Goal: Information Seeking & Learning: Check status

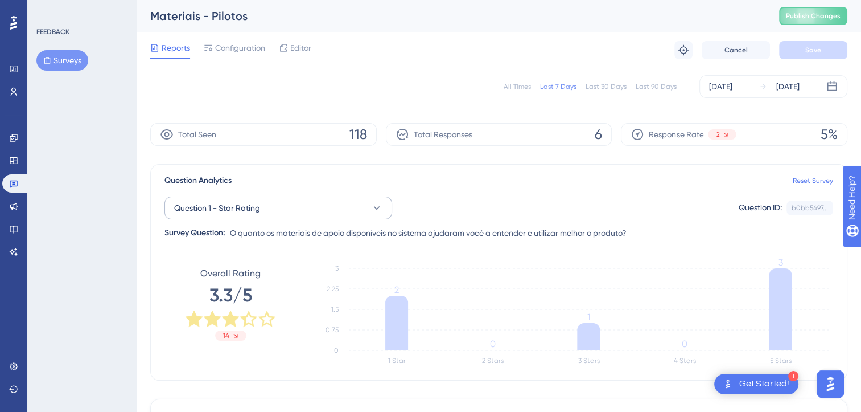
scroll to position [57, 0]
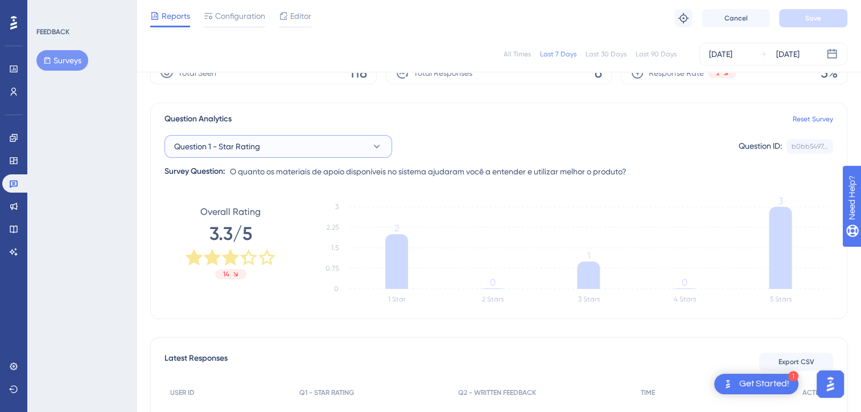
click at [346, 147] on button "Question 1 - Star Rating" at bounding box center [279, 146] width 228 height 23
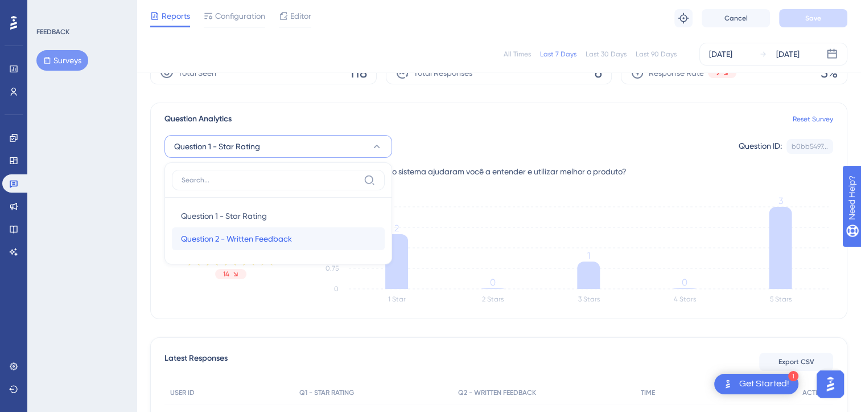
click at [210, 234] on span "Question 2 - Written Feedback" at bounding box center [236, 239] width 111 height 14
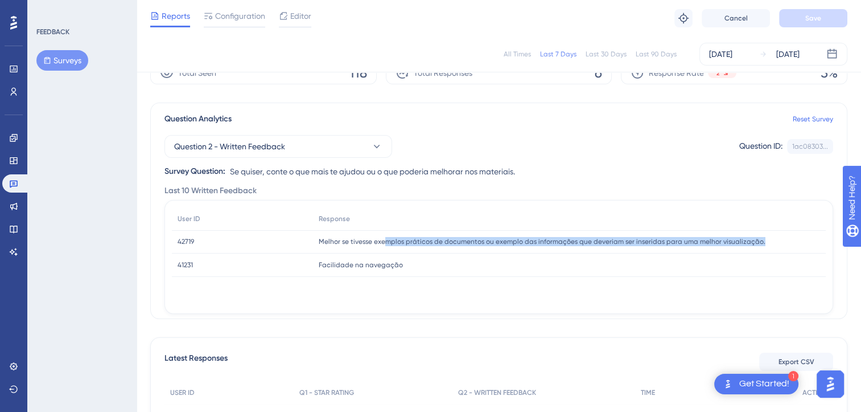
drag, startPoint x: 387, startPoint y: 240, endPoint x: 788, endPoint y: 248, distance: 400.9
click at [788, 248] on div "Melhor se tivesse exemplos práticos de documentos ou exemplo das informações qu…" at bounding box center [569, 241] width 513 height 23
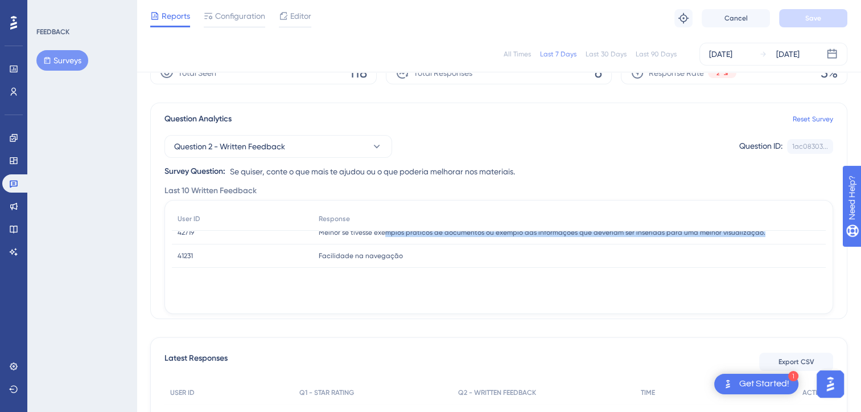
scroll to position [0, 0]
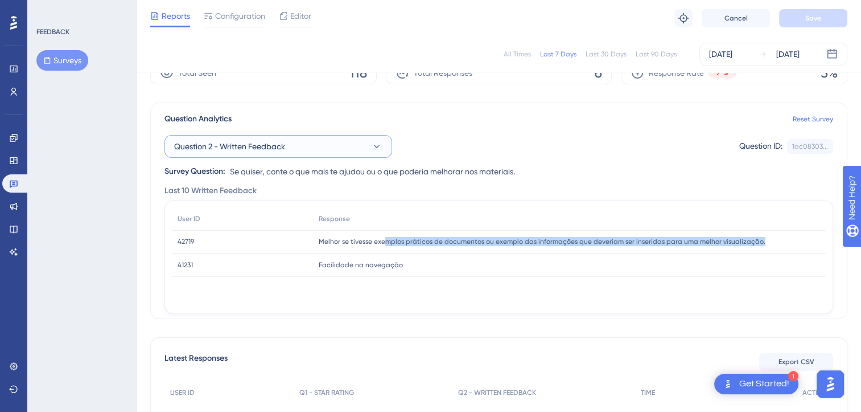
click at [254, 140] on span "Question 2 - Written Feedback" at bounding box center [229, 146] width 111 height 14
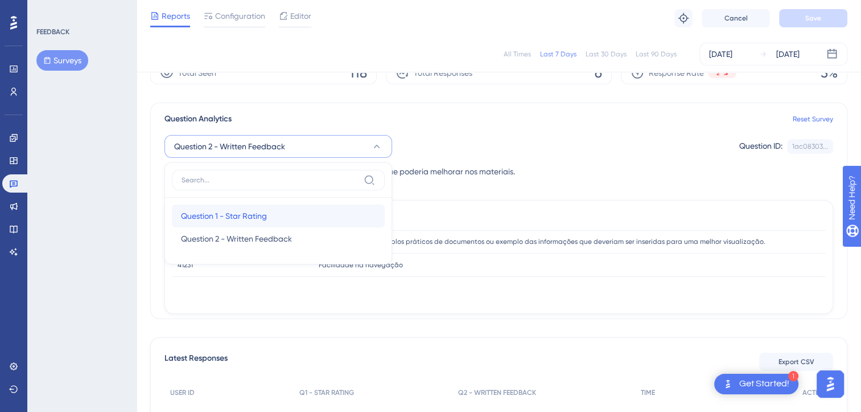
click at [224, 212] on span "Question 1 - Star Rating" at bounding box center [224, 216] width 86 height 14
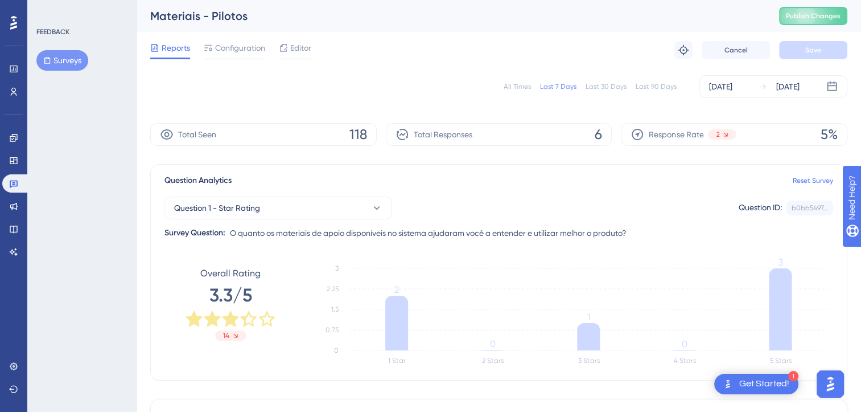
click at [524, 83] on div "All Times" at bounding box center [517, 86] width 27 height 9
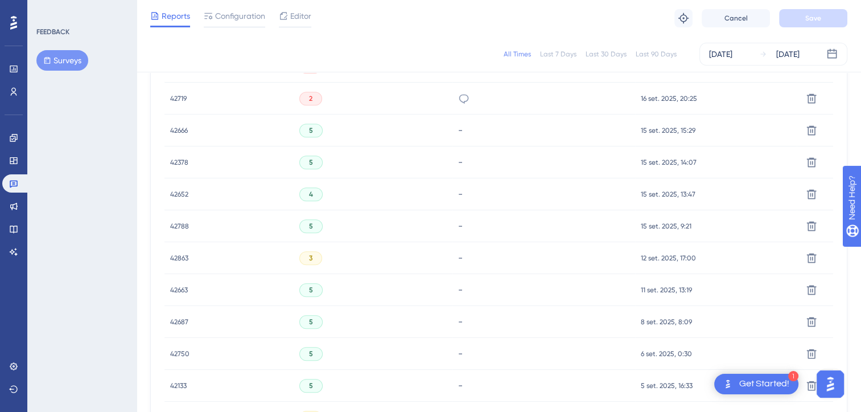
scroll to position [796, 0]
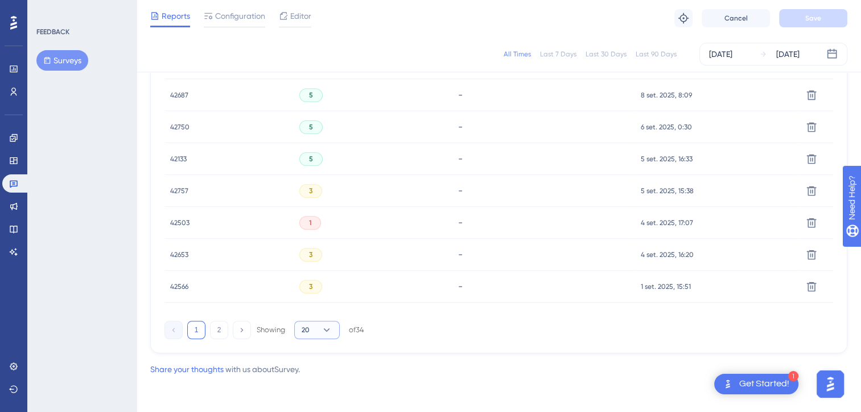
click at [319, 330] on button "20" at bounding box center [317, 330] width 46 height 18
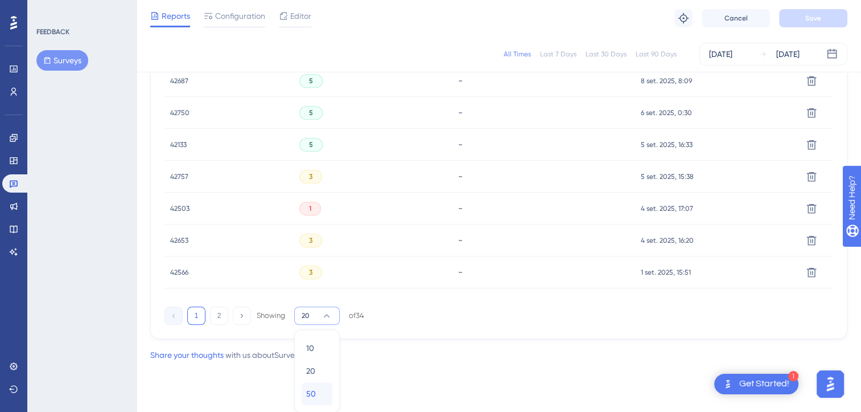
click at [313, 394] on span "50" at bounding box center [311, 394] width 10 height 14
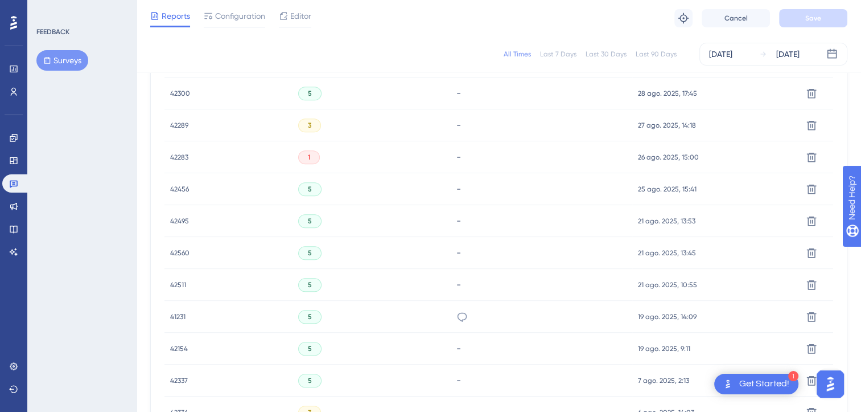
scroll to position [935, 0]
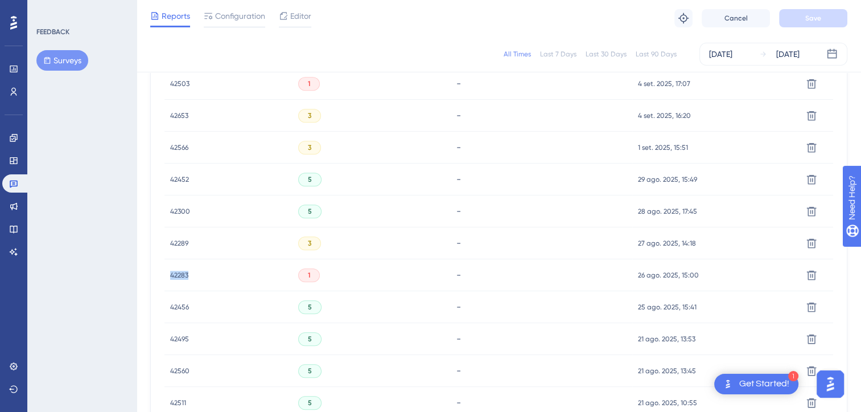
drag, startPoint x: 191, startPoint y: 281, endPoint x: 157, endPoint y: 277, distance: 34.4
click at [157, 277] on div "Latest Responses Export CSV USER ID Q1 - STAR RATING Q2 - WRITTEN FEEDBACK TIME…" at bounding box center [498, 48] width 697 height 1178
copy span "42283"
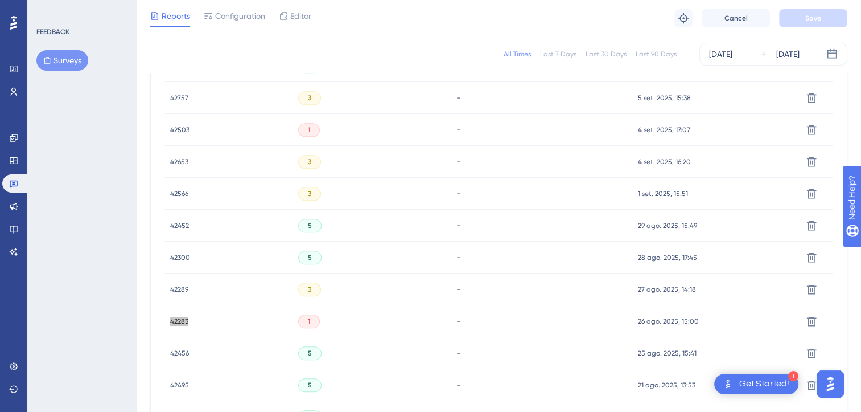
scroll to position [821, 0]
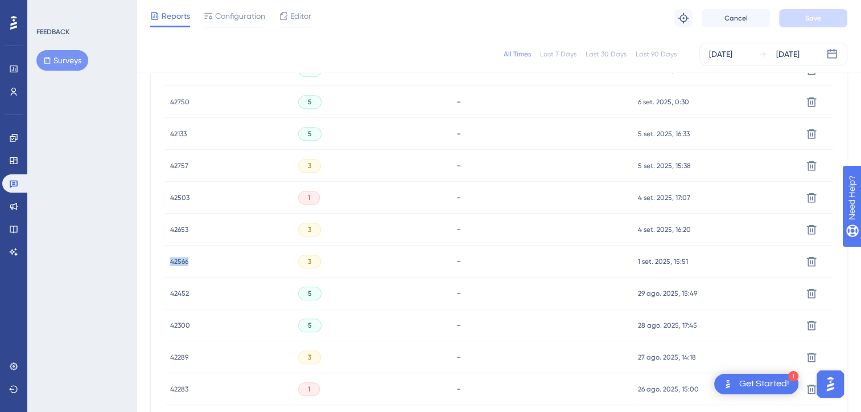
drag, startPoint x: 198, startPoint y: 261, endPoint x: 164, endPoint y: 261, distance: 34.2
click at [165, 261] on div "42566 42566" at bounding box center [229, 261] width 128 height 32
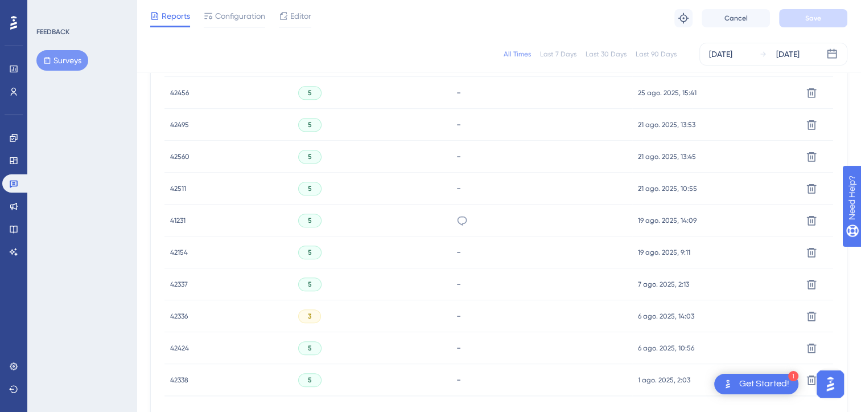
scroll to position [1219, 0]
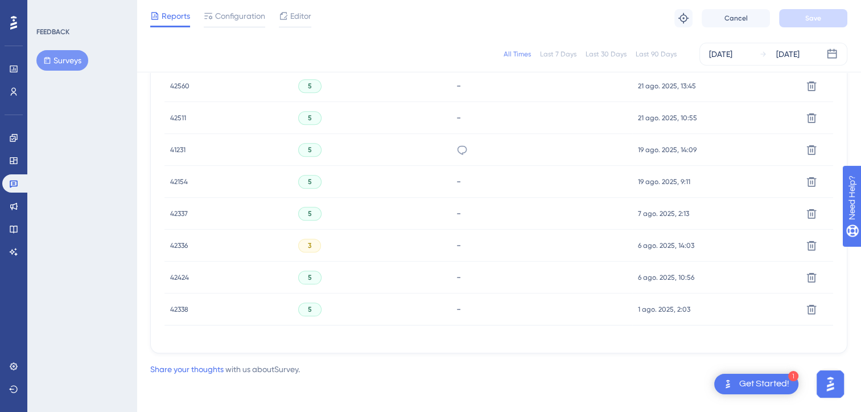
click at [312, 248] on div "3" at bounding box center [309, 246] width 23 height 14
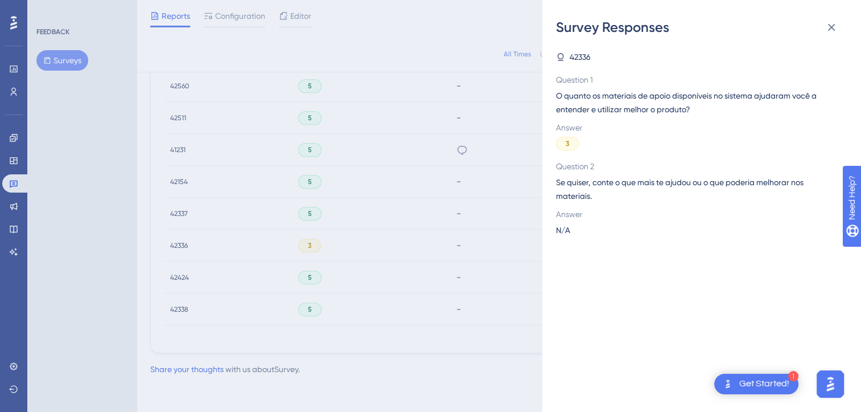
click at [578, 56] on span "42336" at bounding box center [580, 57] width 21 height 14
click at [557, 58] on icon at bounding box center [560, 56] width 9 height 9
click at [173, 243] on div "Survey Responses 42336 Question 1 O quanto os materiais de apoio disponíveis no…" at bounding box center [430, 206] width 861 height 412
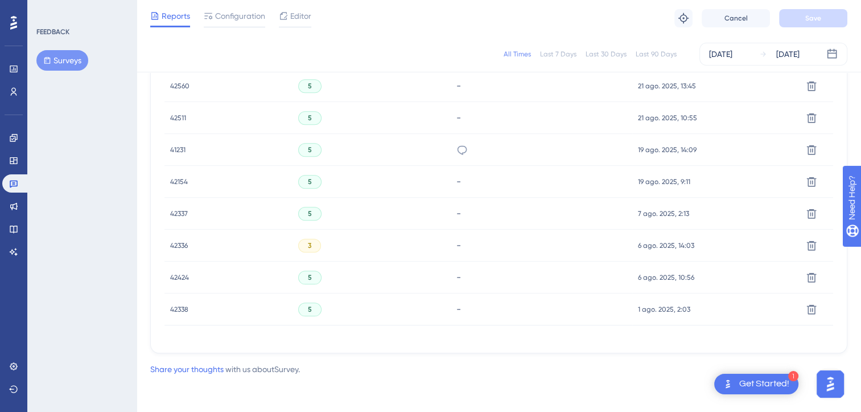
click at [171, 245] on span "42336" at bounding box center [179, 245] width 18 height 9
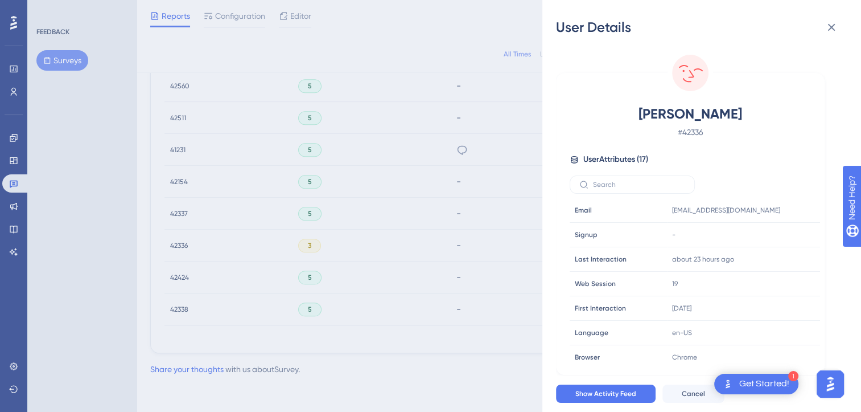
drag, startPoint x: 747, startPoint y: 116, endPoint x: 635, endPoint y: 112, distance: 111.7
click at [635, 112] on span "Archana Huckoo" at bounding box center [690, 114] width 200 height 18
copy span "Archana Huckoo"
click at [599, 134] on span "# 42336" at bounding box center [690, 132] width 200 height 14
click at [777, 210] on icon at bounding box center [776, 209] width 11 height 11
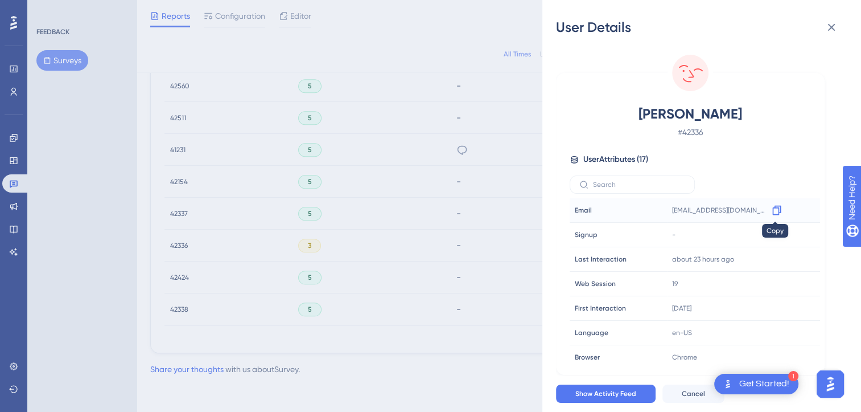
click at [778, 211] on icon at bounding box center [776, 209] width 11 height 11
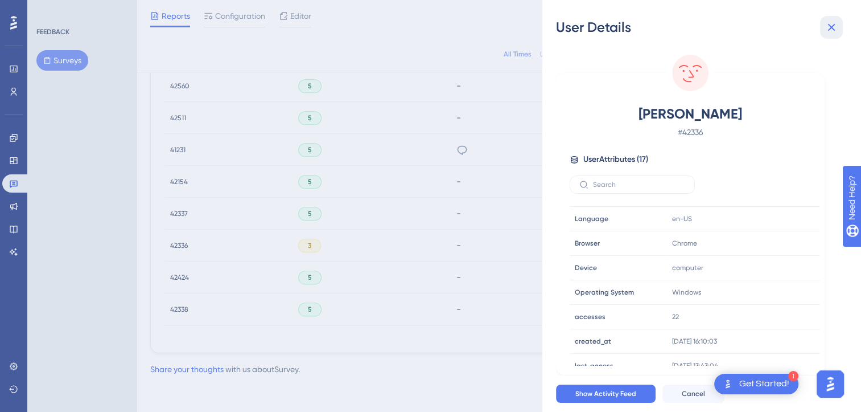
click at [837, 27] on icon at bounding box center [832, 27] width 14 height 14
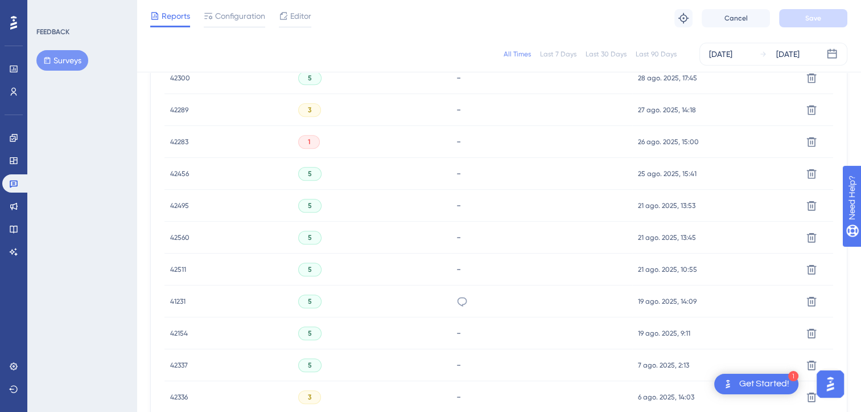
scroll to position [1049, 0]
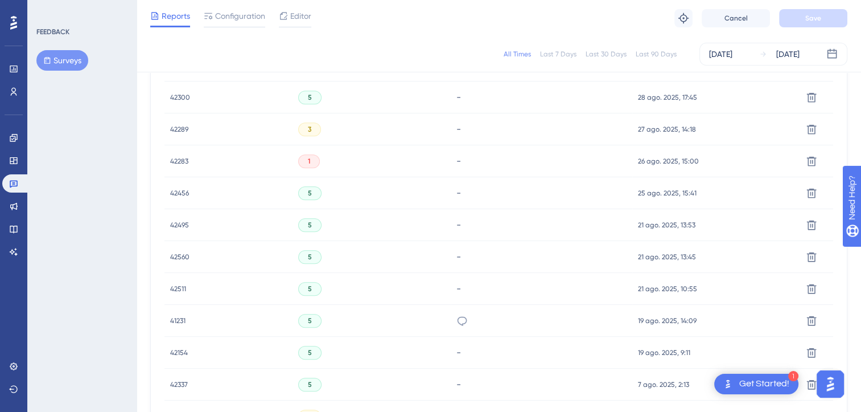
click at [312, 162] on div "1" at bounding box center [309, 161] width 22 height 14
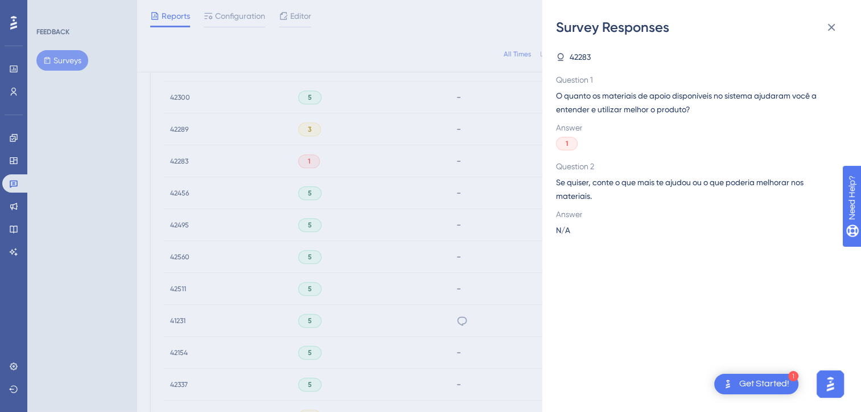
click at [574, 60] on span "42283" at bounding box center [580, 57] width 21 height 14
click at [296, 157] on div "Survey Responses 42283 Question 1 O quanto os materiais de apoio disponíveis no…" at bounding box center [430, 206] width 861 height 412
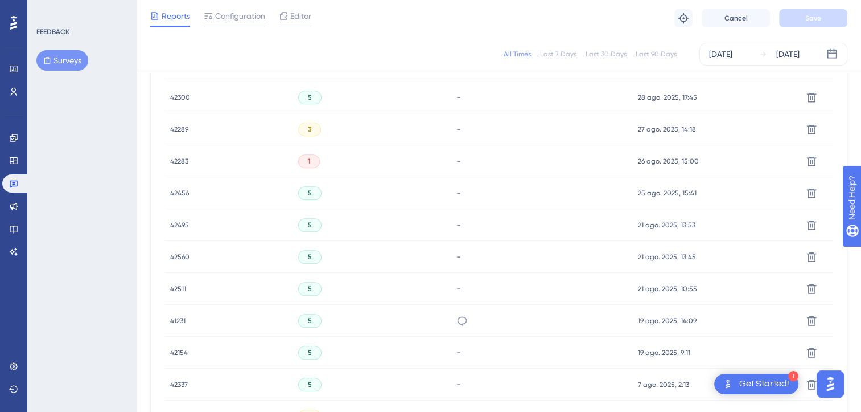
click at [182, 162] on span "42283" at bounding box center [179, 161] width 18 height 9
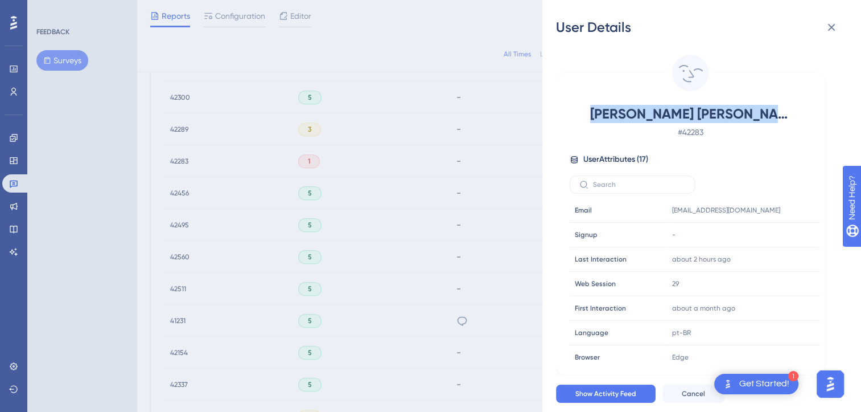
drag, startPoint x: 792, startPoint y: 113, endPoint x: 581, endPoint y: 112, distance: 211.8
click at [581, 112] on div "SANDRA APARECIDA DE LIMA # 42283" at bounding box center [690, 122] width 241 height 34
copy span "SANDRA APARECIDA DE LIMA"
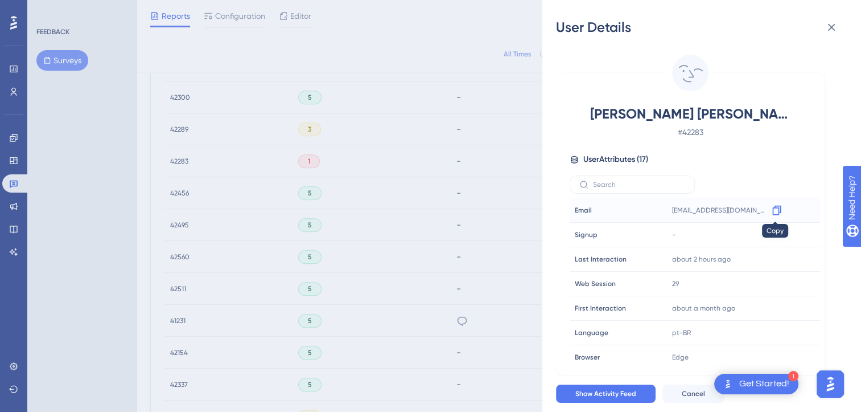
drag, startPoint x: 773, startPoint y: 210, endPoint x: 759, endPoint y: 207, distance: 14.0
click at [773, 210] on icon at bounding box center [776, 209] width 11 height 11
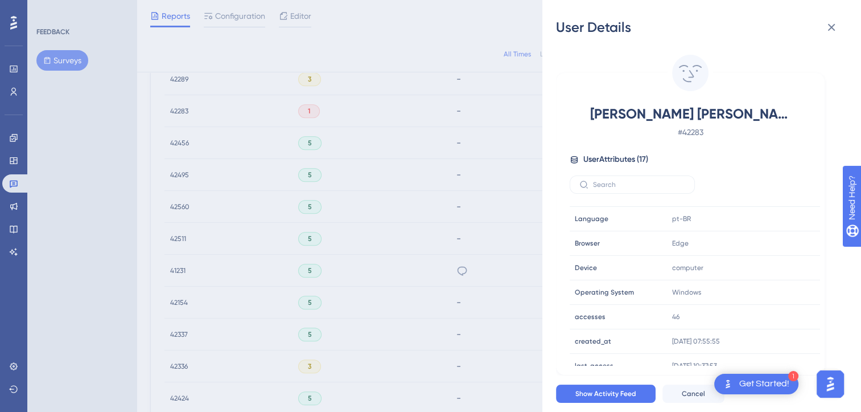
scroll to position [1219, 0]
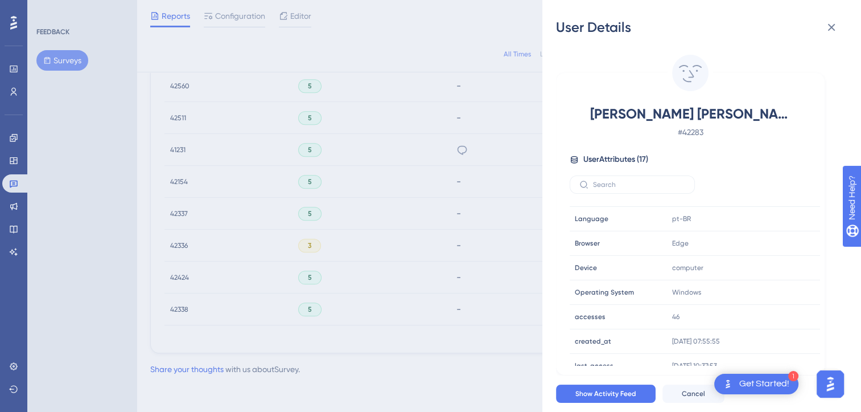
click at [446, 236] on div "User Details SANDRA APARECIDA DE LIMA # 42283 User Attributes ( 17 ) Email Emai…" at bounding box center [430, 206] width 861 height 412
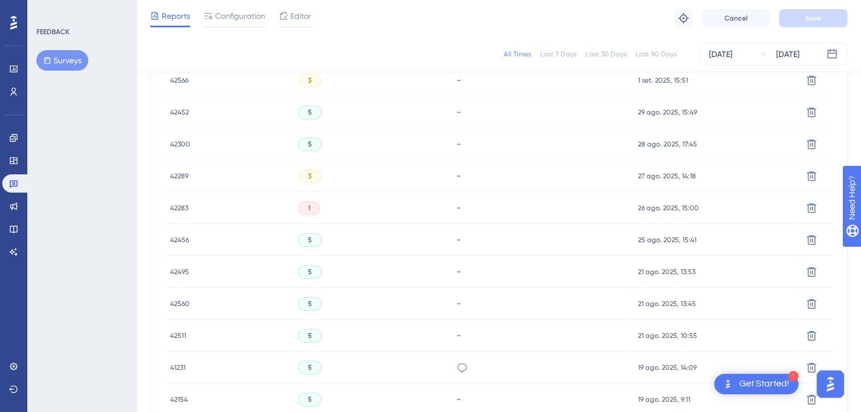
scroll to position [992, 0]
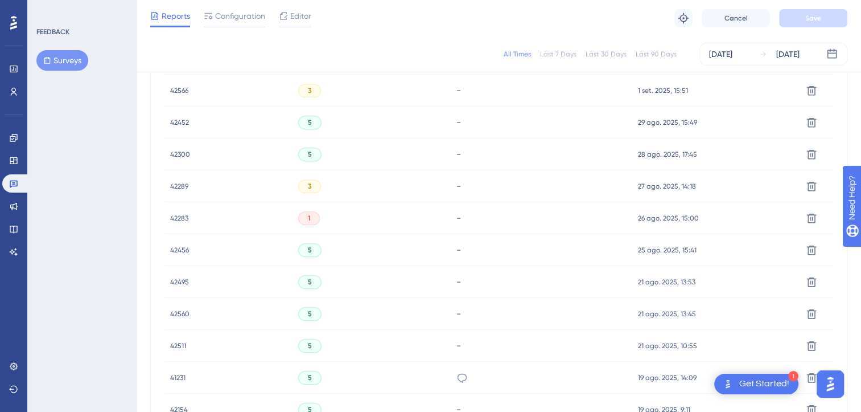
click at [184, 185] on span "42289" at bounding box center [179, 186] width 18 height 9
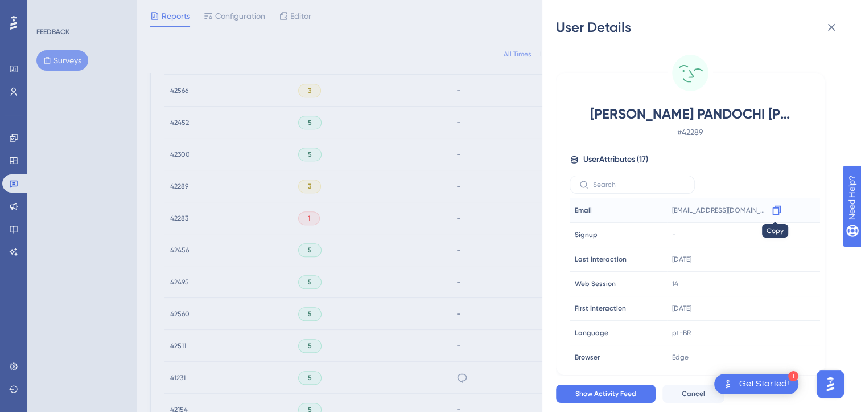
click at [776, 208] on icon at bounding box center [776, 209] width 11 height 11
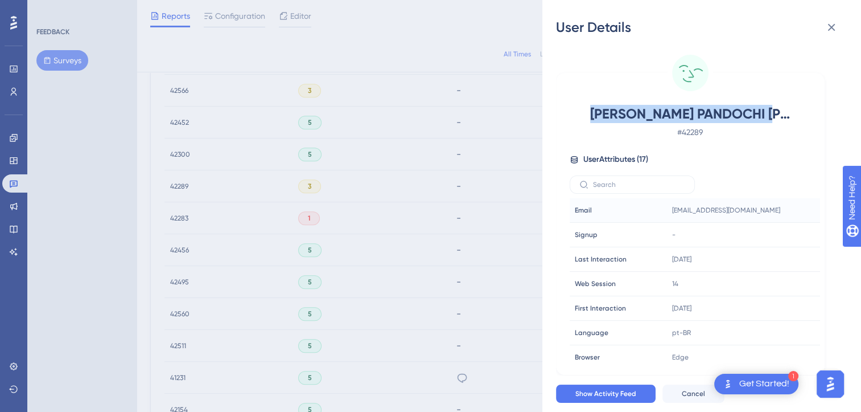
drag, startPoint x: 791, startPoint y: 113, endPoint x: 597, endPoint y: 116, distance: 194.2
click at [597, 116] on div "DANILO PANDOCHI DA ROCHA # 42289" at bounding box center [690, 122] width 241 height 34
copy span "DANILO PANDOCHI DA ROCHA"
click at [832, 31] on icon at bounding box center [832, 27] width 14 height 14
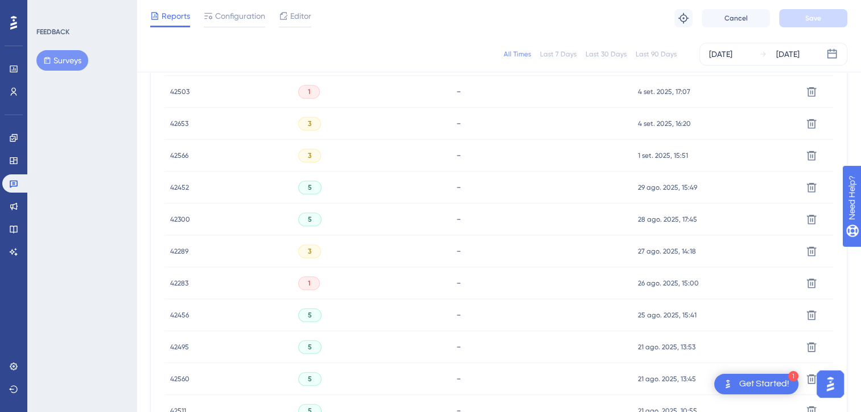
scroll to position [878, 0]
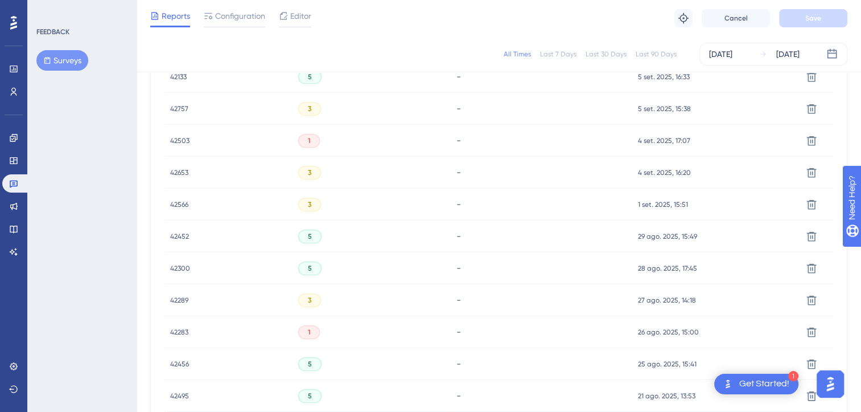
click at [185, 206] on span "42566" at bounding box center [179, 204] width 18 height 9
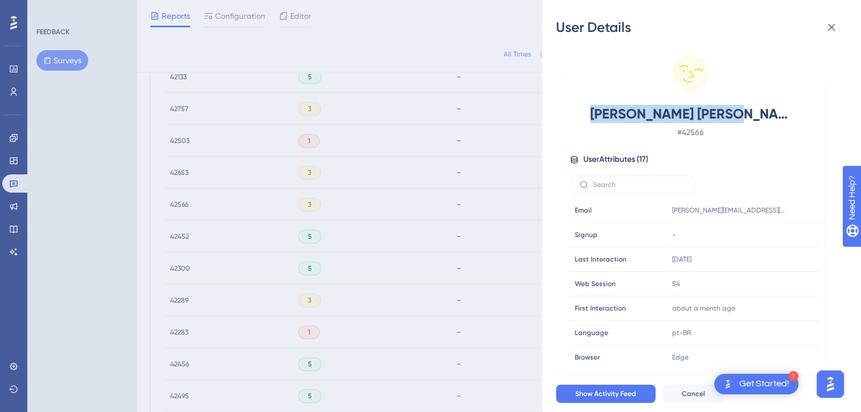
drag, startPoint x: 770, startPoint y: 119, endPoint x: 624, endPoint y: 122, distance: 145.8
click at [624, 122] on span "Cláudio Adão Jacinto" at bounding box center [690, 114] width 200 height 18
copy span "Cláudio Adão Jacinto"
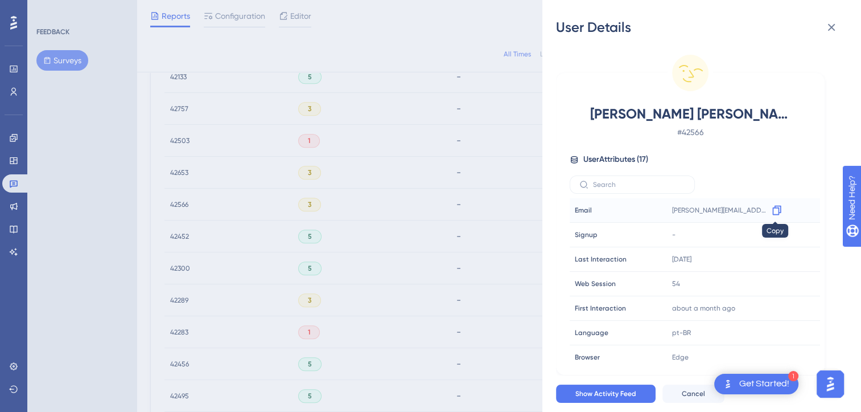
click at [776, 212] on icon at bounding box center [776, 209] width 11 height 11
click at [174, 174] on div "User Details Cláudio Adão Jacinto # 42566 User Attributes ( 17 ) Email Email cl…" at bounding box center [430, 206] width 861 height 412
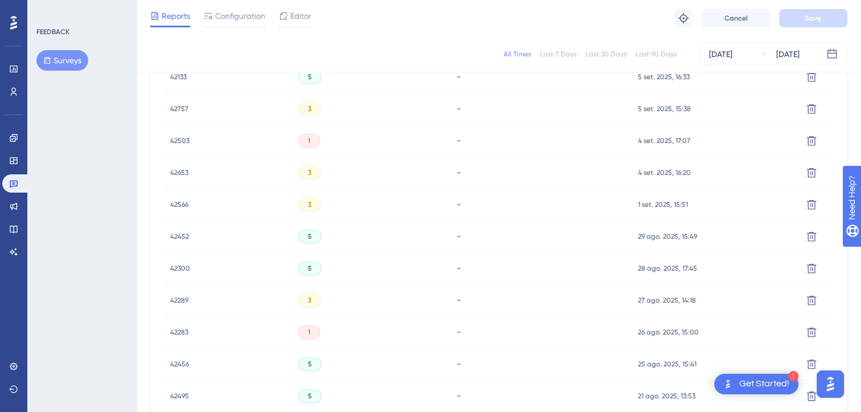
click at [177, 174] on span "42653" at bounding box center [179, 172] width 18 height 9
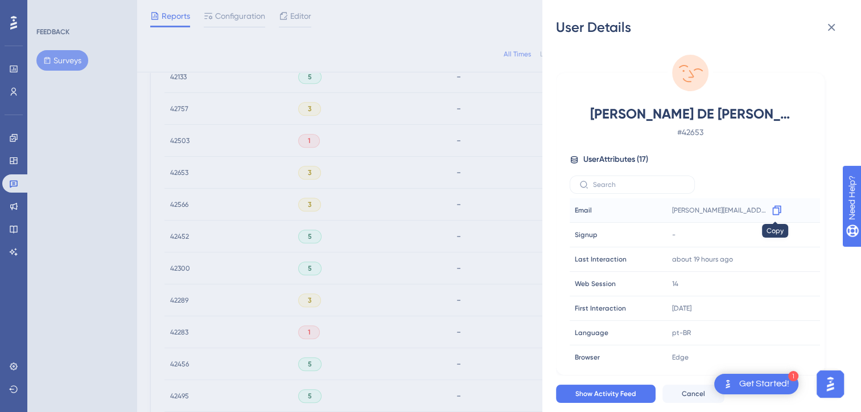
click at [774, 211] on icon at bounding box center [776, 209] width 11 height 11
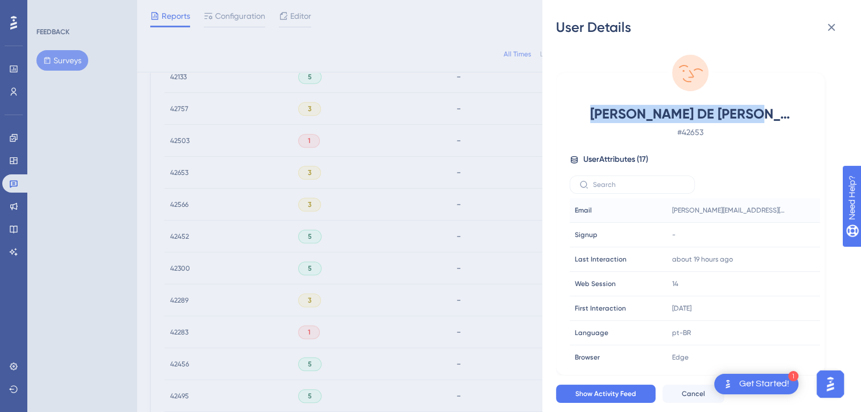
drag, startPoint x: 750, startPoint y: 115, endPoint x: 557, endPoint y: 116, distance: 193.0
click at [557, 116] on div "RITA DE CÁSSIA SIQUEIRA DE LIMA # 42653 User Attributes ( 17 ) Email Email rita…" at bounding box center [690, 224] width 269 height 302
copy span "RITA DE CÁSSIA SIQUEIRA"
click at [222, 144] on div "User Details RITA DE CÁSSIA SIQUEIRA DE LIMA # 42653 User Attributes ( 17 ) Ema…" at bounding box center [430, 206] width 861 height 412
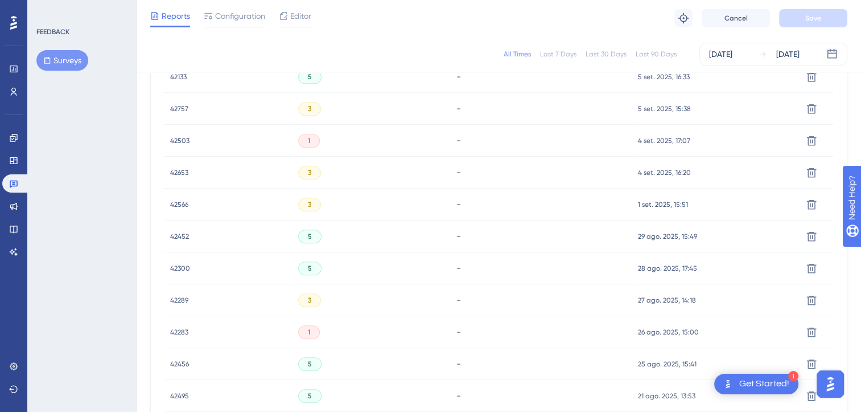
click at [185, 141] on span "42503" at bounding box center [179, 140] width 19 height 9
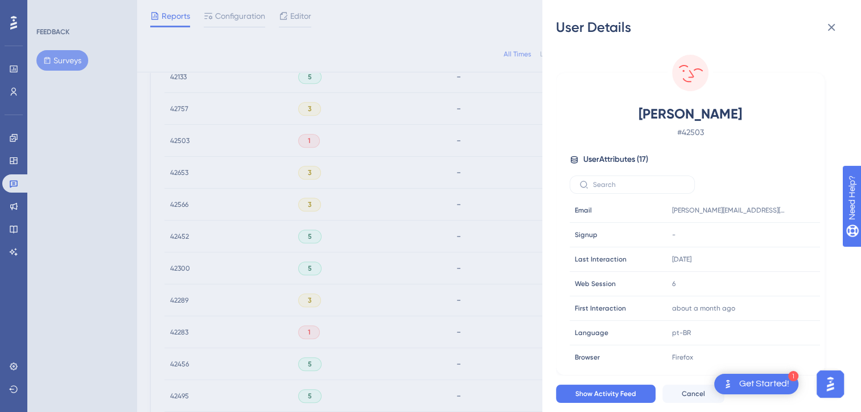
drag, startPoint x: 736, startPoint y: 113, endPoint x: 644, endPoint y: 117, distance: 91.7
click at [644, 117] on span "Paula Silveira" at bounding box center [690, 114] width 200 height 18
copy span "Paula Silveira"
click at [775, 208] on icon at bounding box center [776, 209] width 11 height 11
click at [188, 114] on div "User Details Paula Silveira # 42503 User Attributes ( 17 ) Email Email Paula.Si…" at bounding box center [430, 206] width 861 height 412
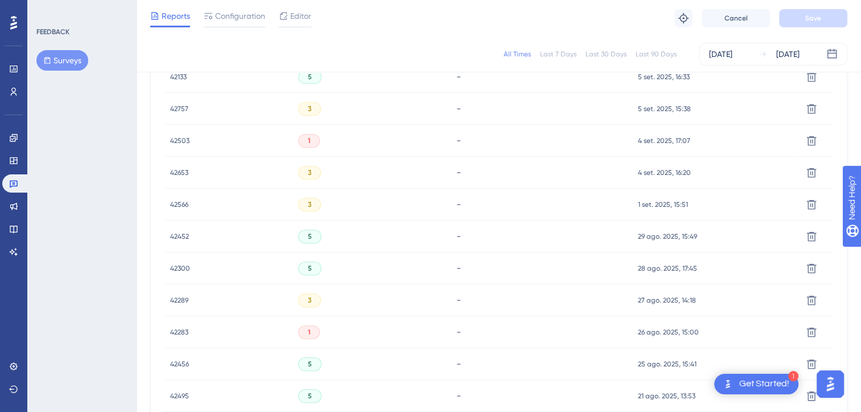
click at [178, 109] on span "42757" at bounding box center [179, 108] width 18 height 9
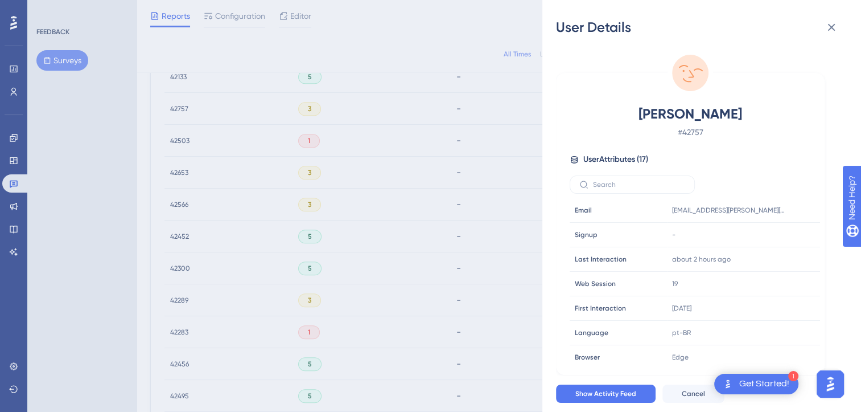
drag, startPoint x: 757, startPoint y: 112, endPoint x: 626, endPoint y: 113, distance: 130.4
click at [626, 113] on span "Hadja André Barbour" at bounding box center [690, 114] width 200 height 18
copy span "Hadja André Barbour"
click at [775, 206] on icon at bounding box center [777, 211] width 9 height 10
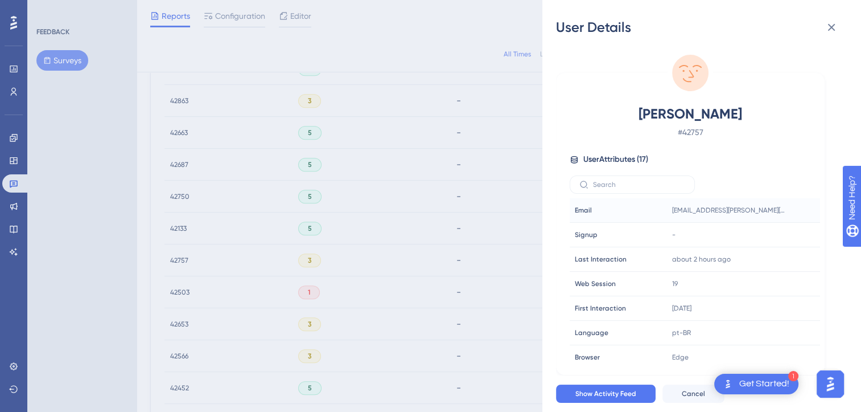
scroll to position [707, 0]
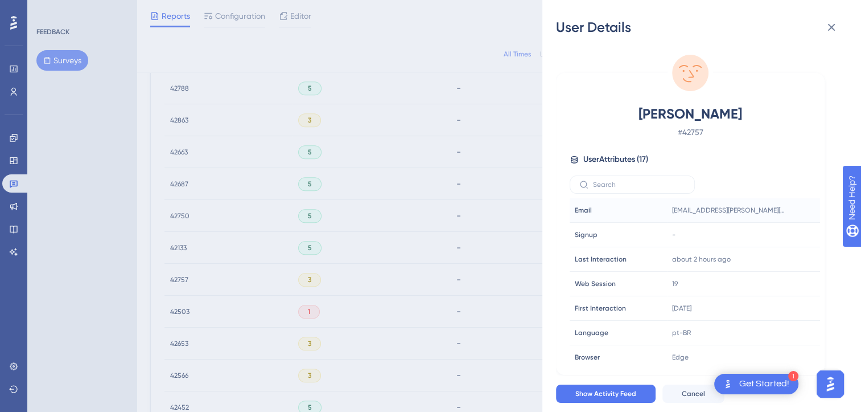
click at [181, 122] on div "User Details Hadja André Barbour # 42757 User Attributes ( 17 ) Email Email had…" at bounding box center [430, 206] width 861 height 412
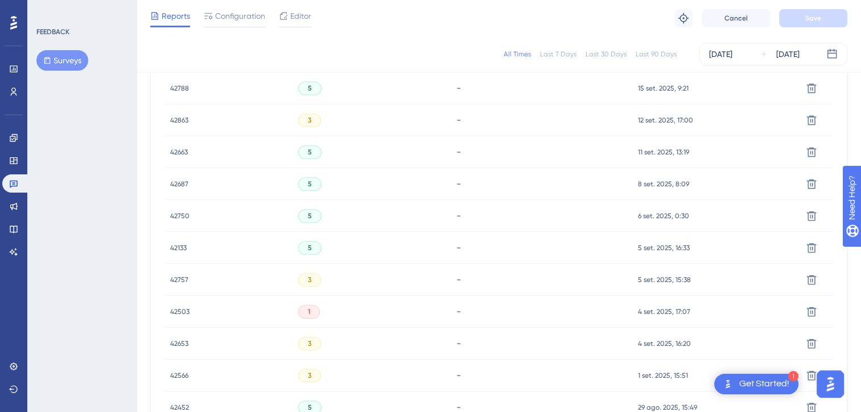
click at [181, 122] on span "42863" at bounding box center [179, 120] width 18 height 9
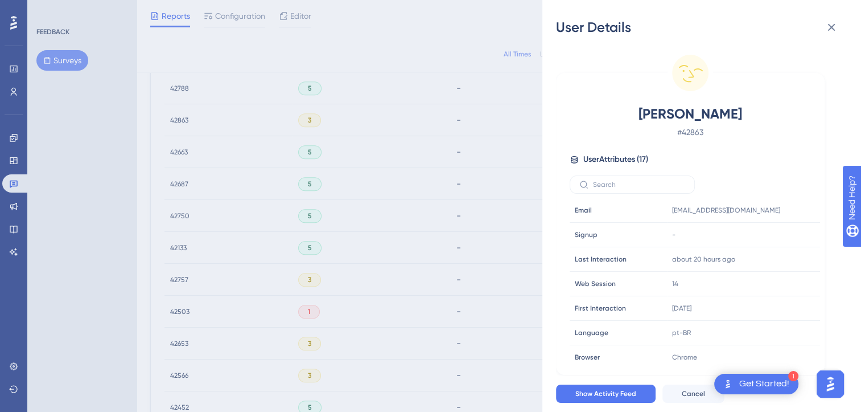
drag, startPoint x: 745, startPoint y: 120, endPoint x: 634, endPoint y: 120, distance: 110.4
click at [634, 120] on span "Augusto Albano" at bounding box center [690, 114] width 200 height 18
copy span "Augusto Albano"
click at [774, 212] on icon at bounding box center [776, 209] width 11 height 11
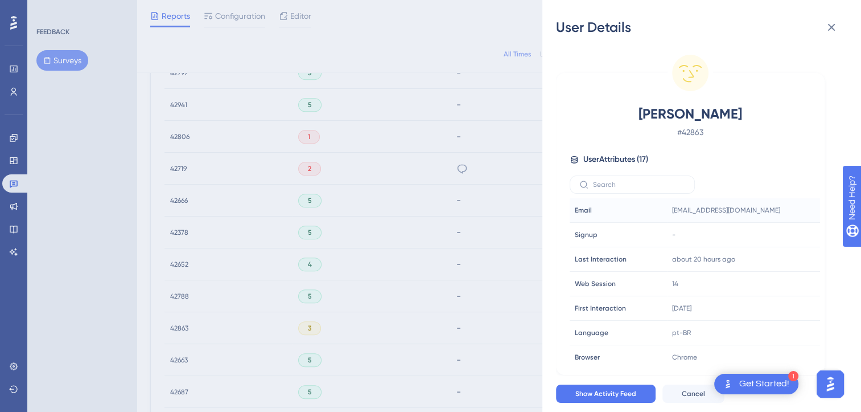
scroll to position [479, 0]
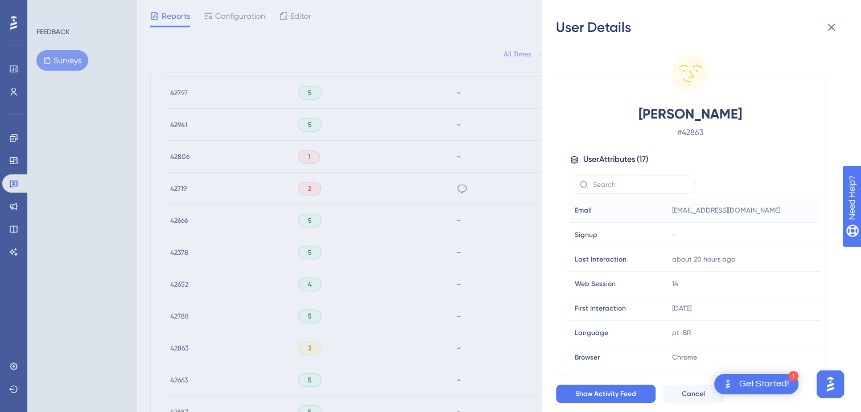
click at [177, 187] on div "User Details Augusto Albano # 42863 User Attributes ( 17 ) Email Email financei…" at bounding box center [430, 206] width 861 height 412
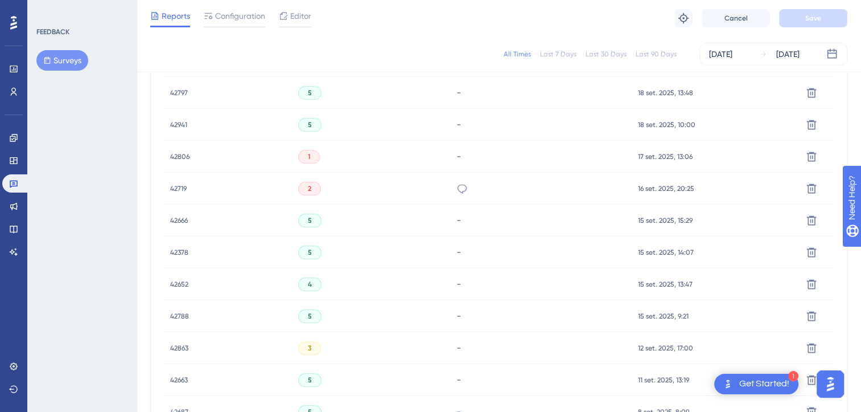
click at [177, 187] on span "42719" at bounding box center [178, 188] width 17 height 9
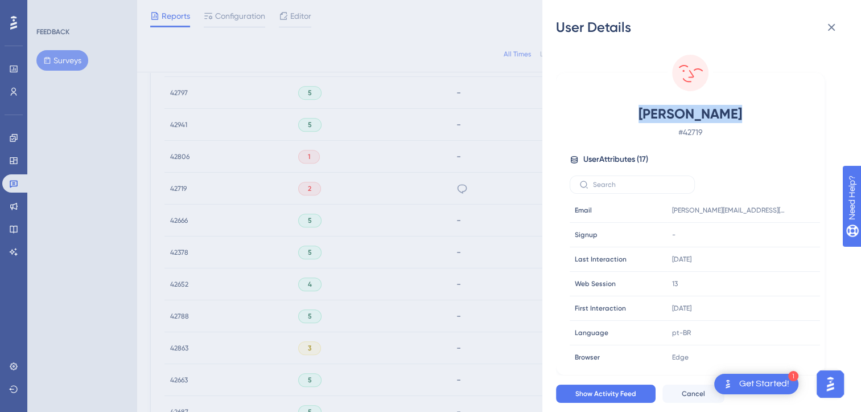
drag, startPoint x: 742, startPoint y: 115, endPoint x: 642, endPoint y: 115, distance: 100.2
click at [642, 115] on span "Marcelo Alves" at bounding box center [690, 114] width 200 height 18
copy span "Marcelo Alves"
drag, startPoint x: 774, startPoint y: 209, endPoint x: 767, endPoint y: 211, distance: 7.0
click at [774, 209] on icon at bounding box center [776, 209] width 11 height 11
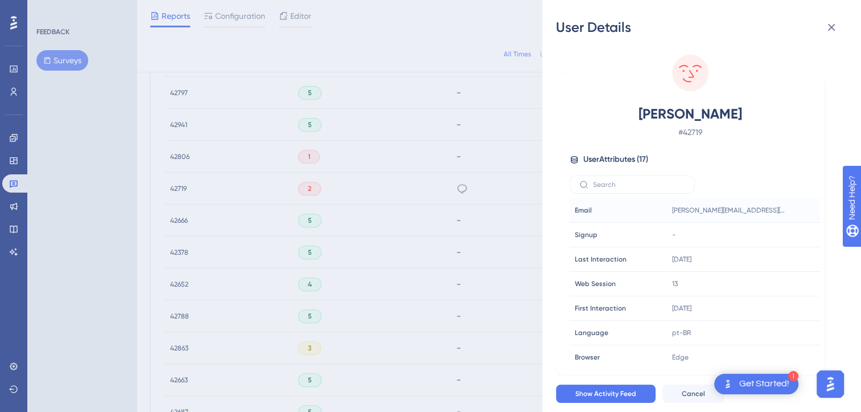
click at [179, 158] on div "User Details Marcelo Alves # 42719 User Attributes ( 17 ) Email Email marcelo.a…" at bounding box center [430, 206] width 861 height 412
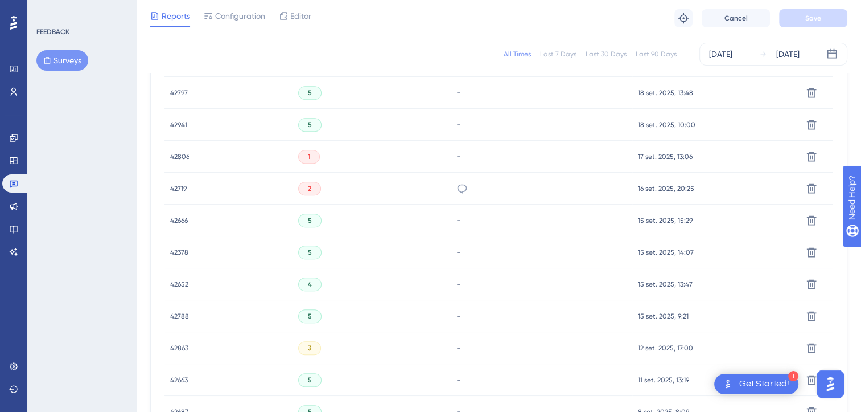
click at [179, 158] on span "42806" at bounding box center [179, 156] width 19 height 9
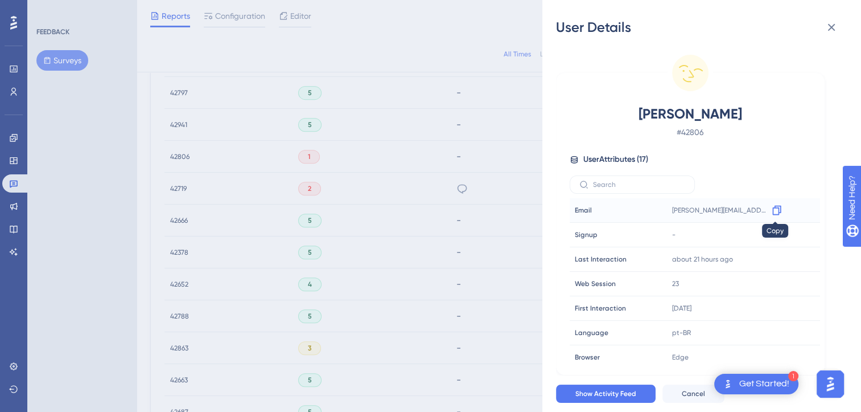
click at [775, 211] on icon at bounding box center [776, 209] width 11 height 11
drag, startPoint x: 777, startPoint y: 120, endPoint x: 602, endPoint y: 118, distance: 175.4
click at [602, 118] on span "ITALO DOS SANTOS SOUZA" at bounding box center [690, 114] width 200 height 18
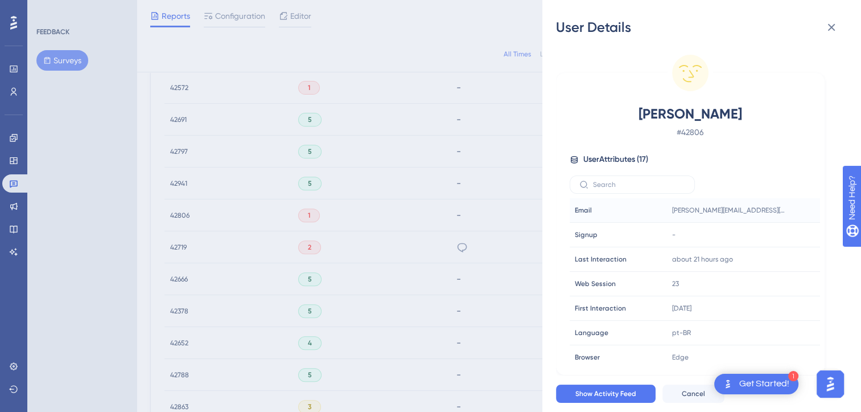
scroll to position [309, 0]
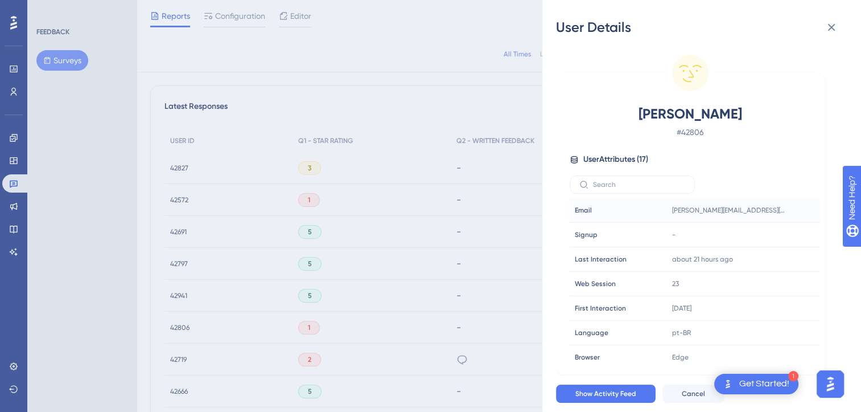
click at [200, 208] on div "User Details ITALO DOS SANTOS SOUZA # 42806 User Attributes ( 17 ) Email Email …" at bounding box center [430, 206] width 861 height 412
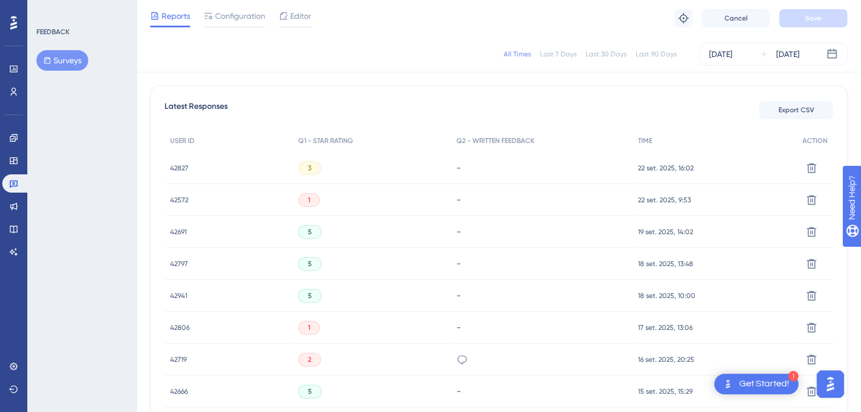
click at [177, 202] on span "42572" at bounding box center [179, 199] width 18 height 9
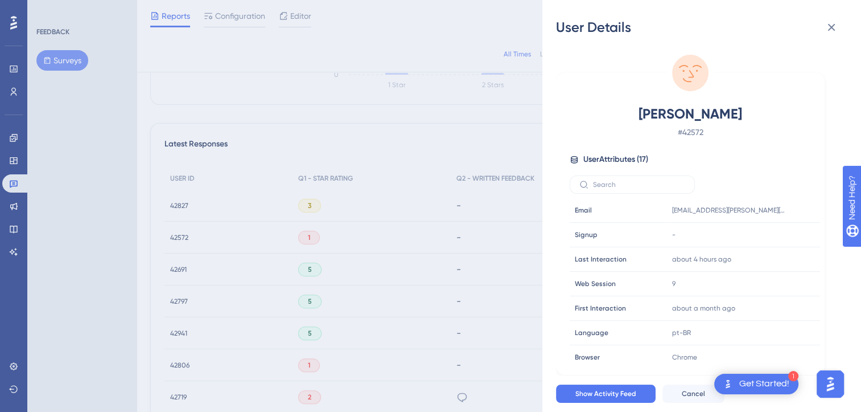
scroll to position [252, 0]
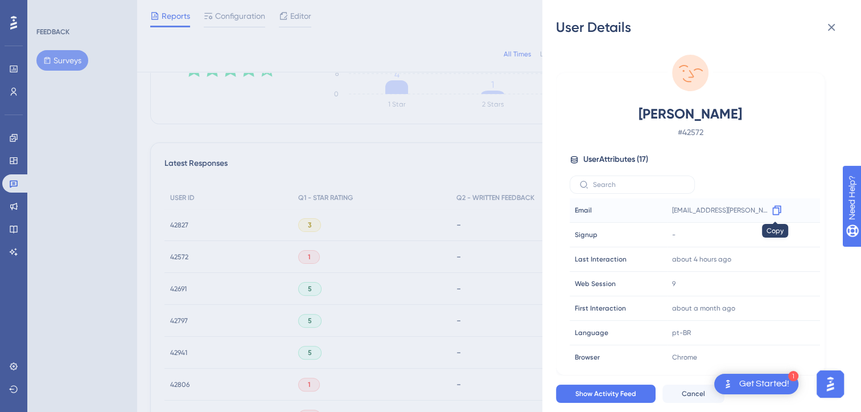
click at [773, 210] on icon at bounding box center [776, 209] width 11 height 11
drag, startPoint x: 773, startPoint y: 116, endPoint x: 615, endPoint y: 113, distance: 157.2
click at [615, 113] on span "Mayara Soares Teodoro" at bounding box center [690, 114] width 200 height 18
click at [314, 258] on div "User Details Mayara Soares Teodoro # 42572 User Attributes ( 17 ) Email Email m…" at bounding box center [430, 206] width 861 height 412
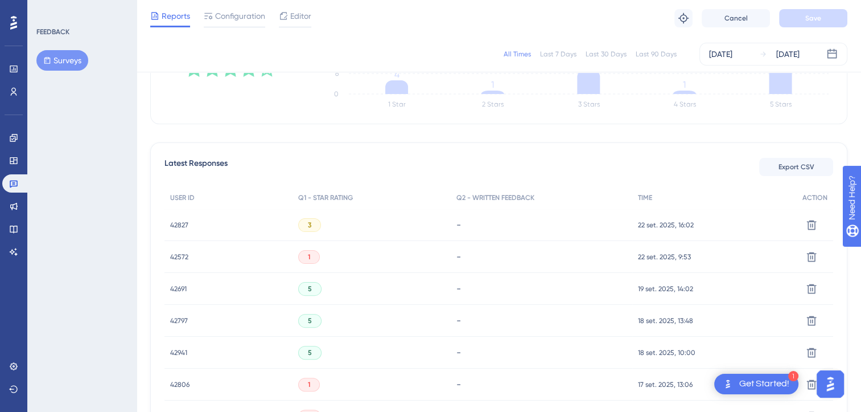
click at [171, 222] on span "42827" at bounding box center [179, 224] width 18 height 9
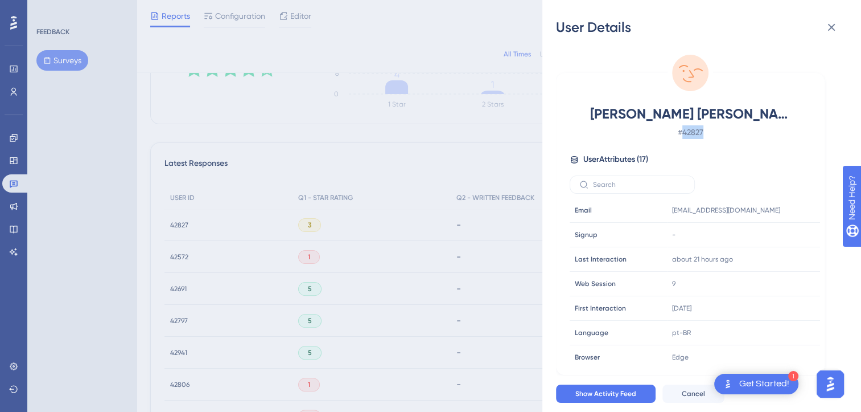
drag, startPoint x: 697, startPoint y: 136, endPoint x: 684, endPoint y: 135, distance: 13.7
click at [684, 135] on span "# 42827" at bounding box center [690, 132] width 200 height 14
drag, startPoint x: 727, startPoint y: 118, endPoint x: 589, endPoint y: 120, distance: 137.8
click at [589, 120] on div "Carlos Roberto da Silva Martins # 42827" at bounding box center [690, 122] width 241 height 34
drag, startPoint x: 775, startPoint y: 208, endPoint x: 760, endPoint y: 208, distance: 15.4
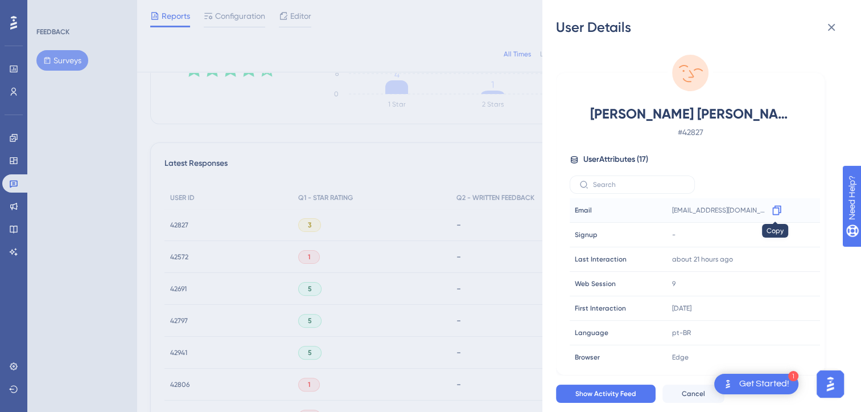
click at [775, 208] on icon at bounding box center [776, 209] width 11 height 11
drag, startPoint x: 838, startPoint y: 24, endPoint x: 831, endPoint y: 24, distance: 7.4
click at [838, 24] on icon at bounding box center [832, 27] width 14 height 14
